Goal: Use online tool/utility: Utilize a website feature to perform a specific function

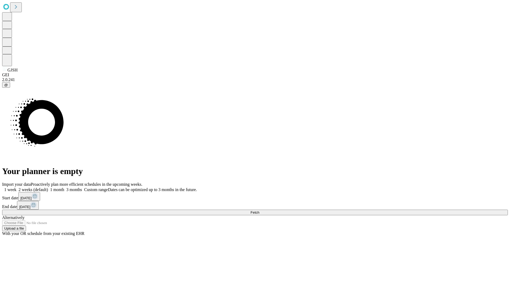
click at [259, 210] on span "Fetch" at bounding box center [254, 212] width 9 height 4
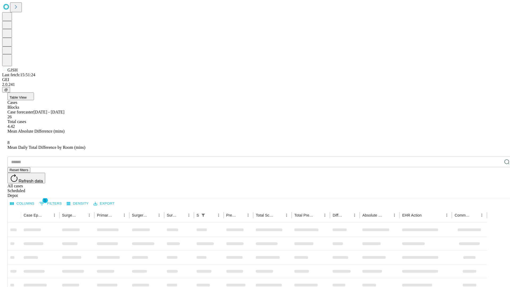
click at [27, 95] on span "Table View" at bounding box center [18, 97] width 17 height 4
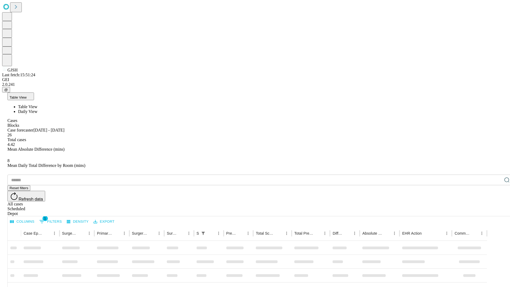
click at [37, 109] on span "Daily View" at bounding box center [27, 111] width 19 height 5
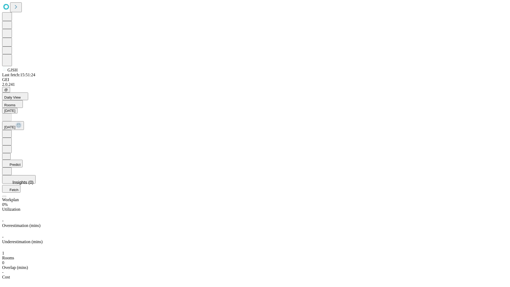
click at [23, 160] on button "Predict" at bounding box center [12, 164] width 20 height 8
